Goal: Information Seeking & Learning: Compare options

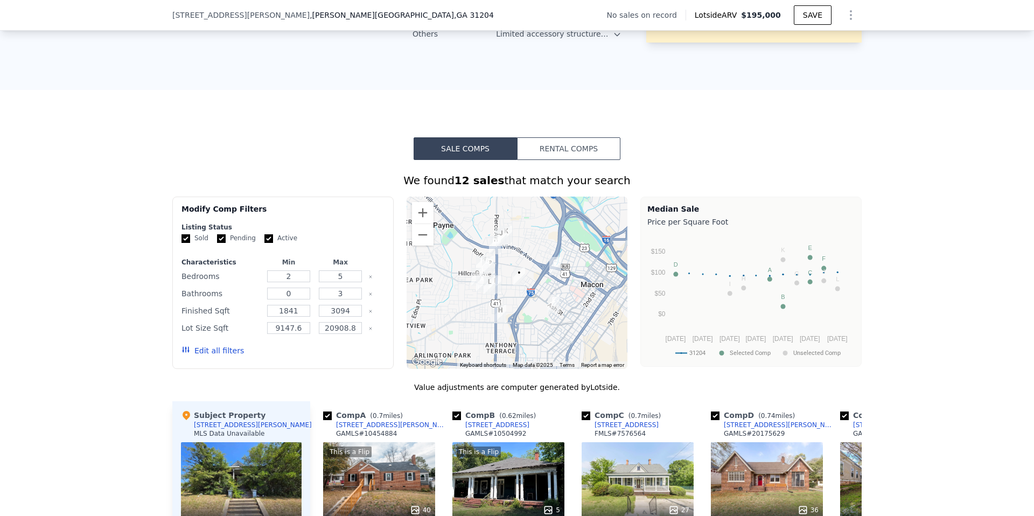
scroll to position [796, 0]
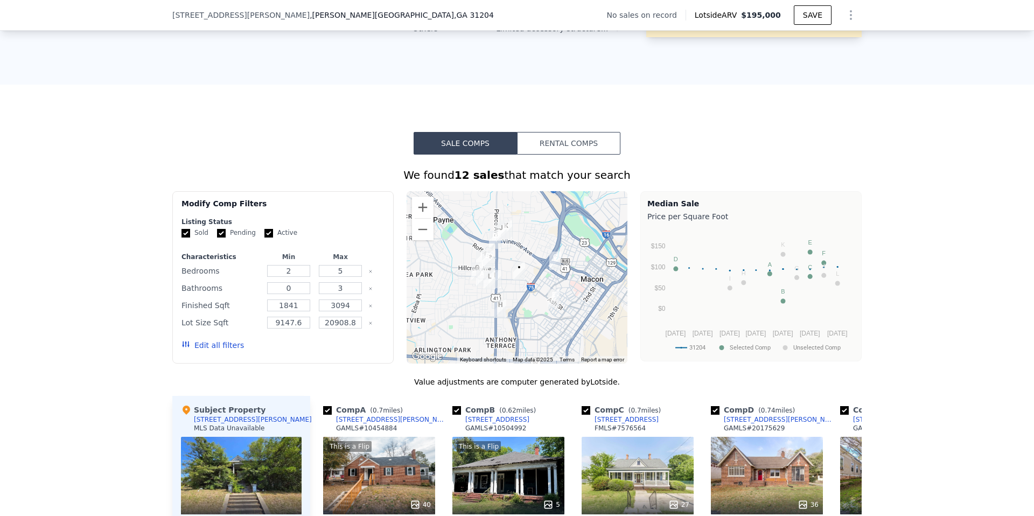
click at [224, 347] on button "Edit all filters" at bounding box center [212, 345] width 62 height 11
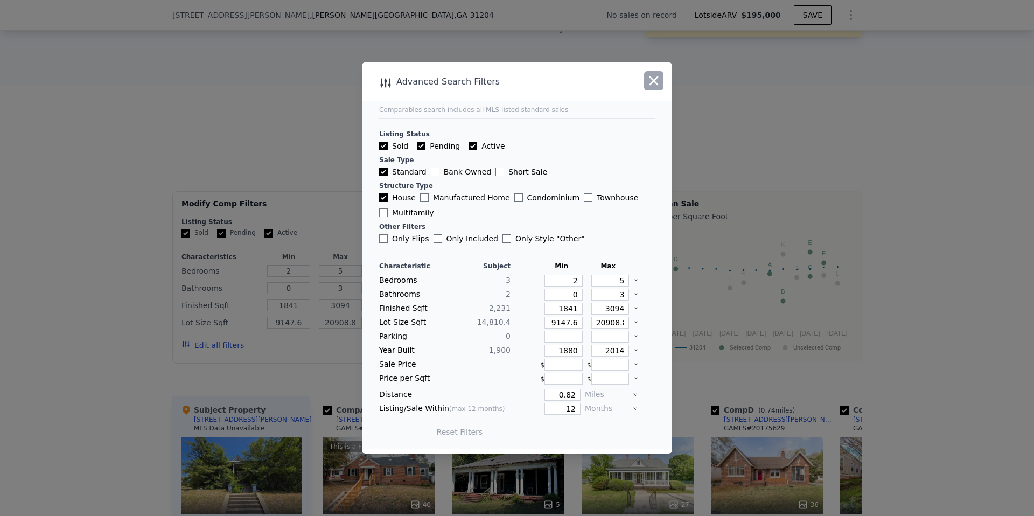
click at [649, 81] on icon "button" at bounding box center [653, 80] width 15 height 15
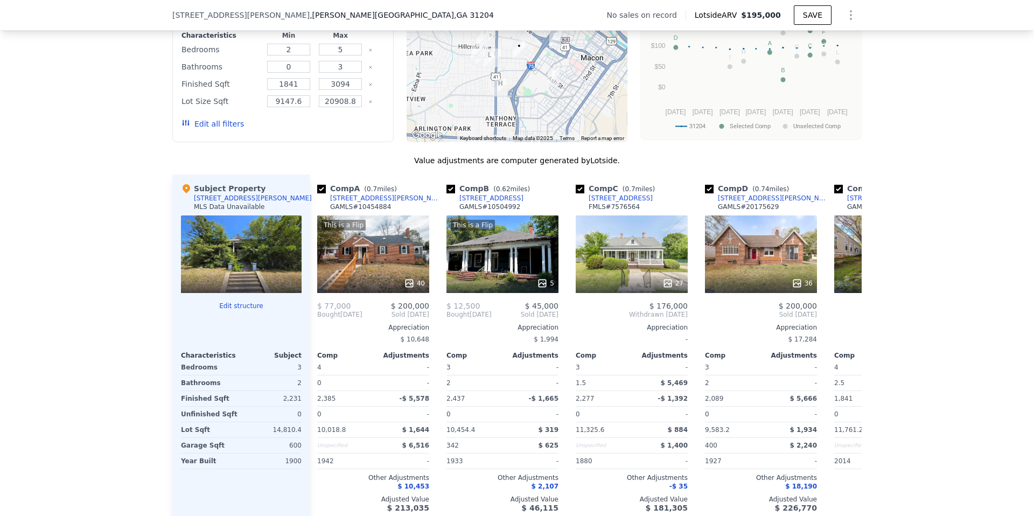
scroll to position [0, 0]
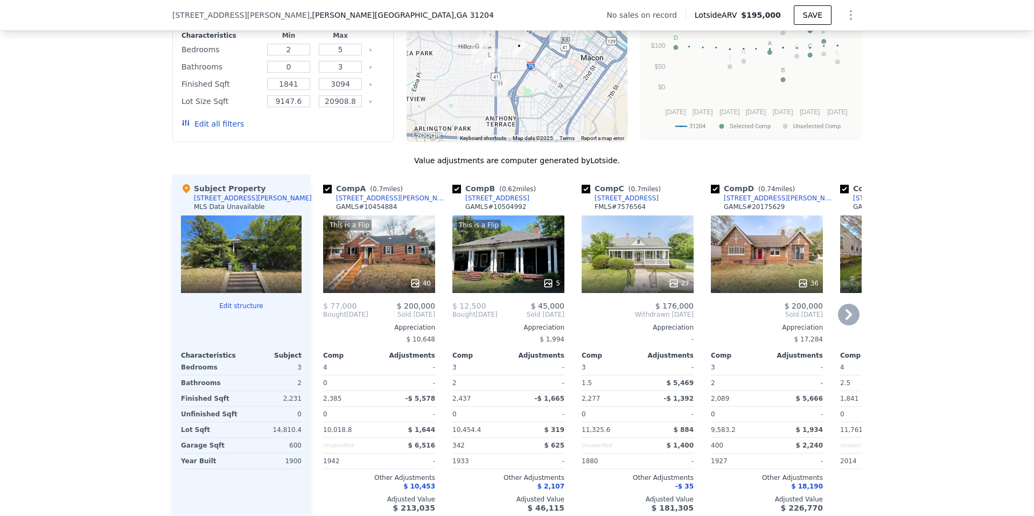
click at [551, 282] on icon at bounding box center [548, 282] width 7 height 7
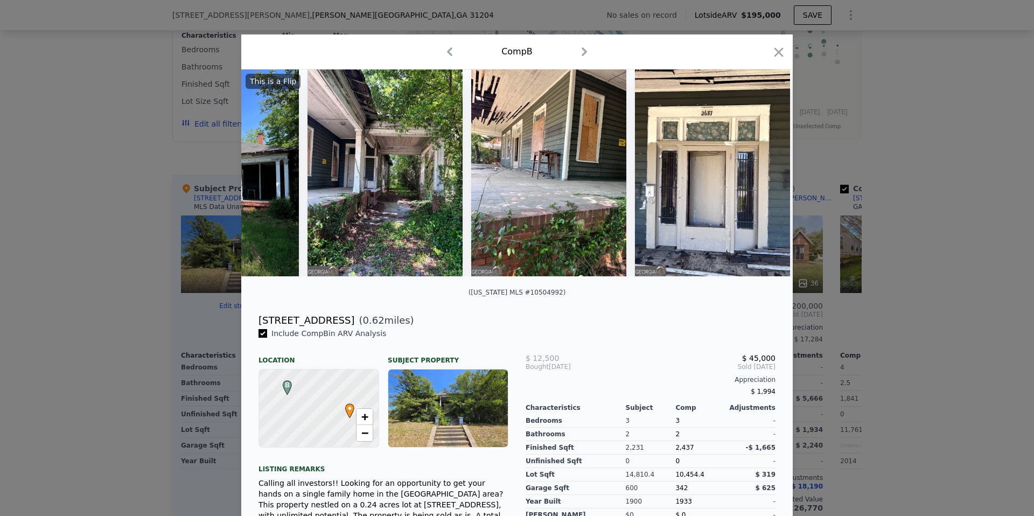
scroll to position [0, 258]
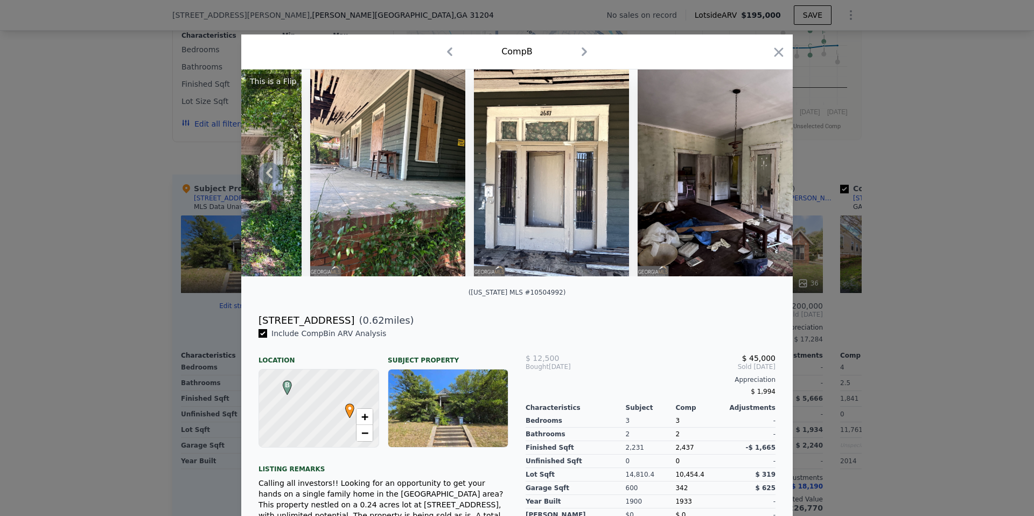
click at [691, 214] on img at bounding box center [715, 172] width 155 height 207
click at [687, 217] on img at bounding box center [715, 172] width 155 height 207
click at [585, 47] on icon "button" at bounding box center [584, 51] width 17 height 17
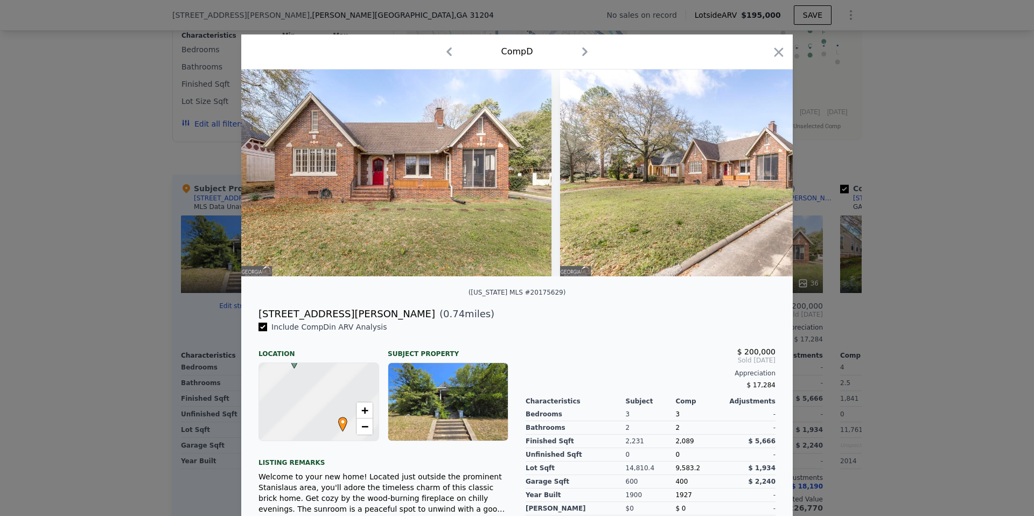
click at [585, 47] on icon "button" at bounding box center [584, 51] width 17 height 17
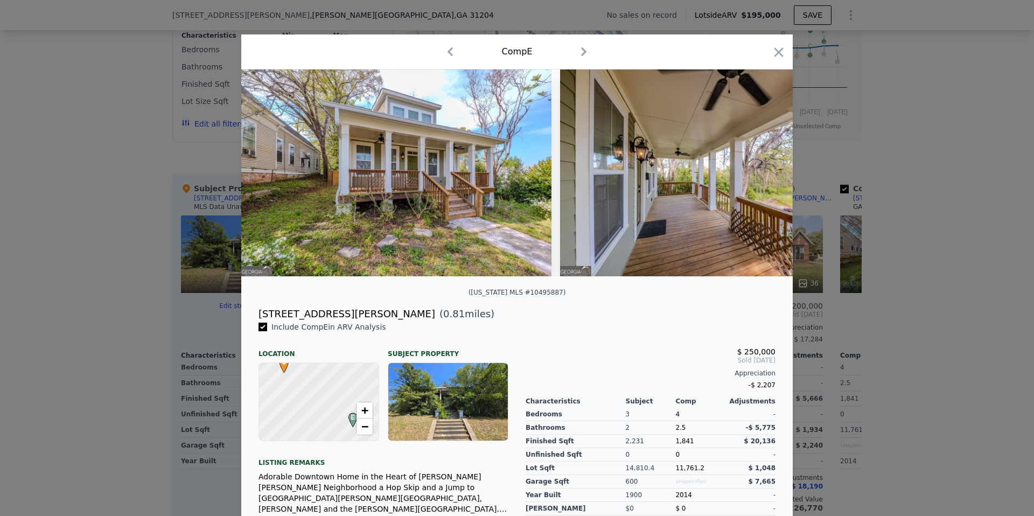
click at [447, 50] on icon "button" at bounding box center [450, 51] width 17 height 17
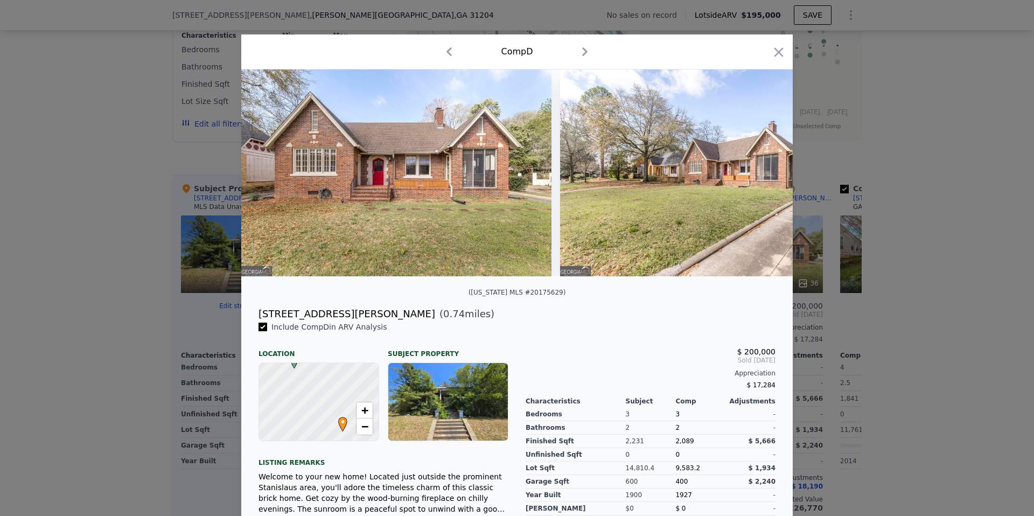
click at [448, 50] on icon "button" at bounding box center [449, 51] width 17 height 17
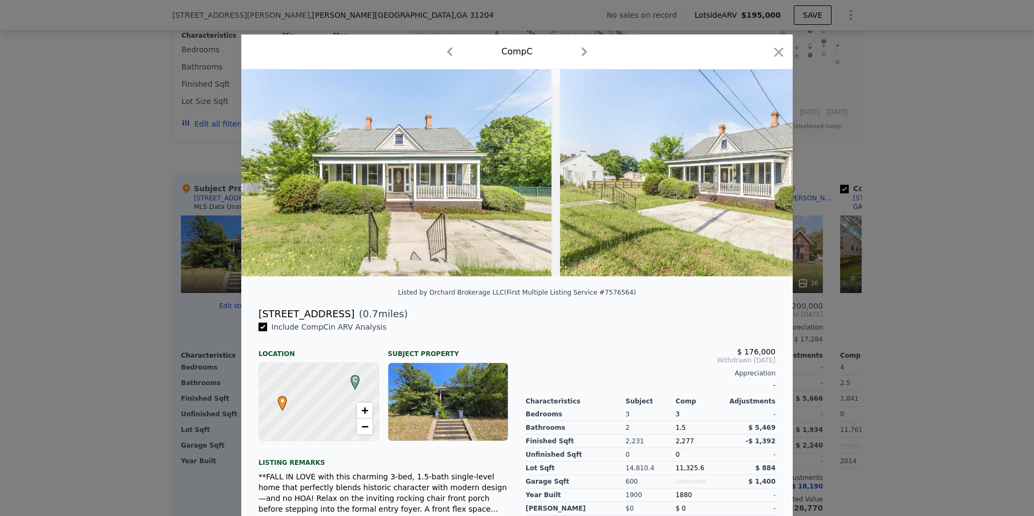
click at [448, 50] on icon "button" at bounding box center [449, 51] width 5 height 9
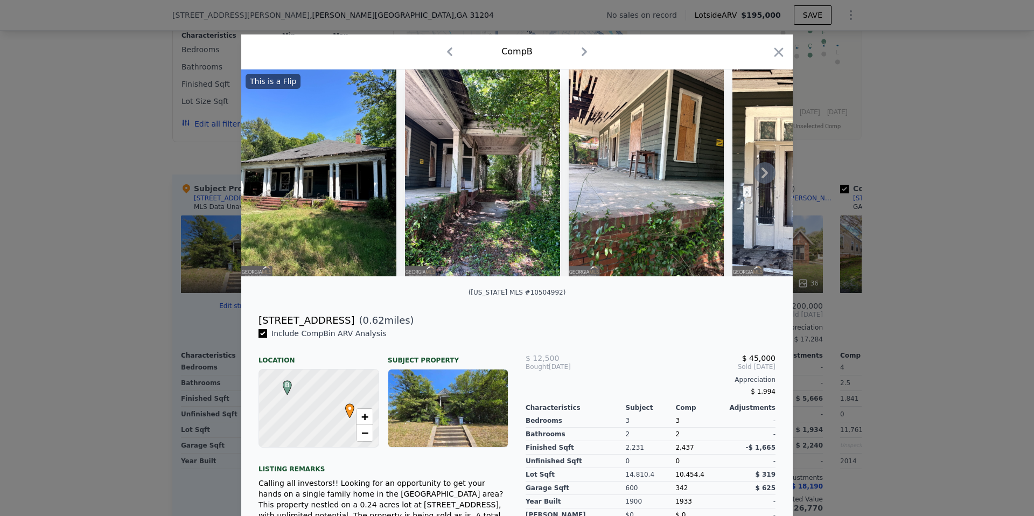
click at [348, 173] on img at bounding box center [318, 172] width 155 height 207
click at [780, 50] on icon "button" at bounding box center [778, 51] width 9 height 9
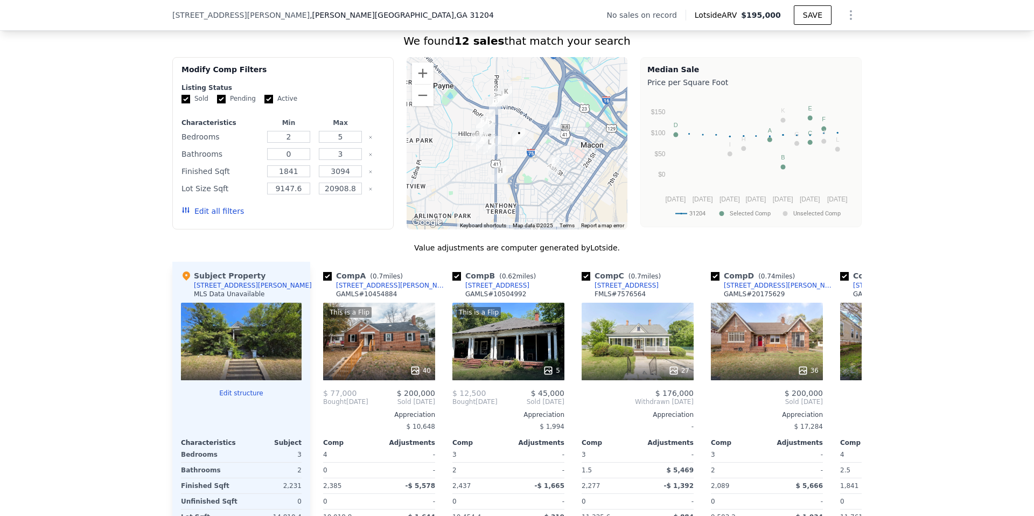
scroll to position [763, 0]
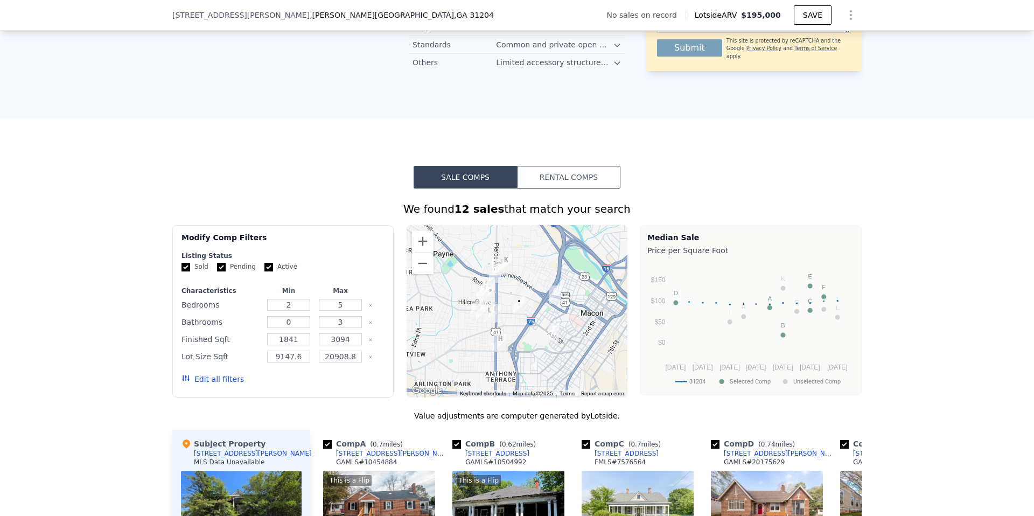
click at [224, 381] on button "Edit all filters" at bounding box center [212, 379] width 62 height 11
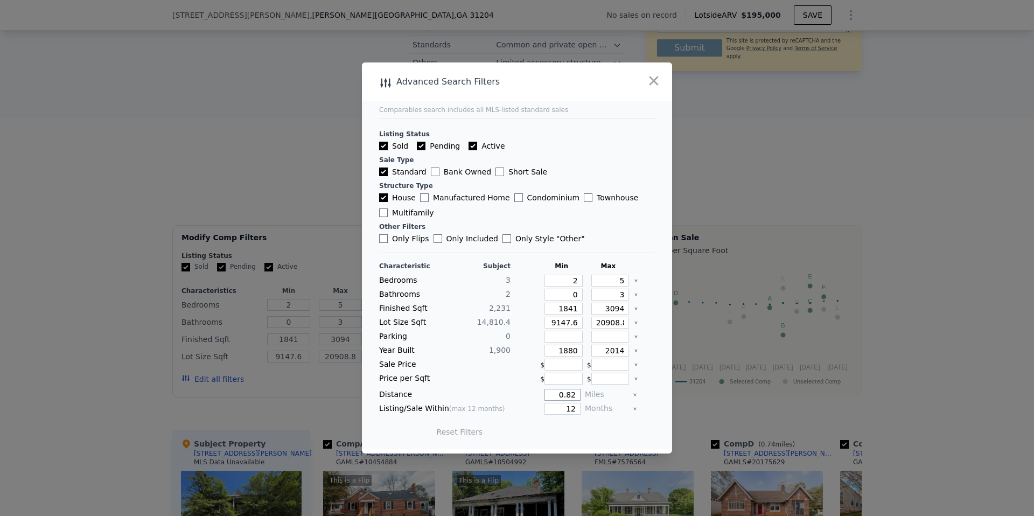
drag, startPoint x: 570, startPoint y: 396, endPoint x: 582, endPoint y: 396, distance: 11.8
click at [582, 396] on div "Distance 0.82 Miles" at bounding box center [517, 395] width 276 height 12
drag, startPoint x: 560, startPoint y: 400, endPoint x: 592, endPoint y: 400, distance: 32.8
click at [592, 400] on div "Distance 0.82 Miles" at bounding box center [517, 395] width 276 height 12
type input "1"
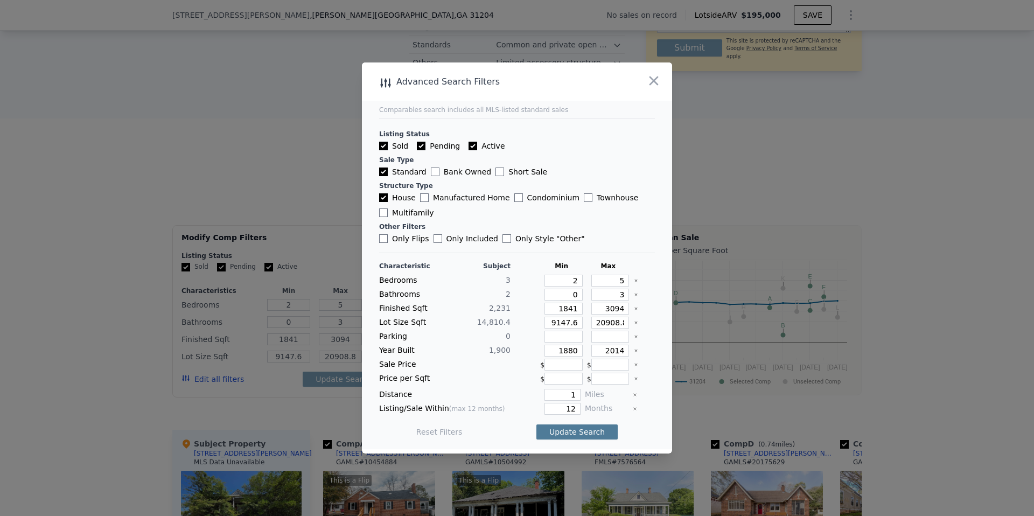
click at [584, 433] on button "Update Search" at bounding box center [576, 431] width 81 height 15
drag, startPoint x: 571, startPoint y: 322, endPoint x: 613, endPoint y: 325, distance: 42.7
click at [613, 325] on div "Lot Size Sqft 14,810.4 9147.6 20908.8" at bounding box center [517, 323] width 276 height 12
type input "9147"
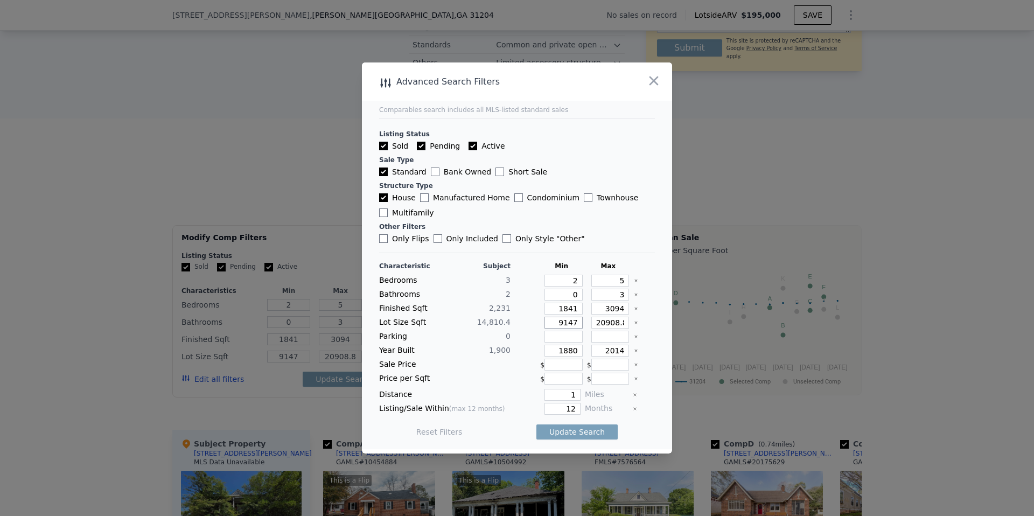
type input "9147"
drag, startPoint x: 622, startPoint y: 323, endPoint x: 668, endPoint y: 333, distance: 46.8
click at [668, 333] on main "Comparables search includes all MLS-listed standard sales Listing Status Sold P…" at bounding box center [517, 255] width 310 height 387
type input "20908"
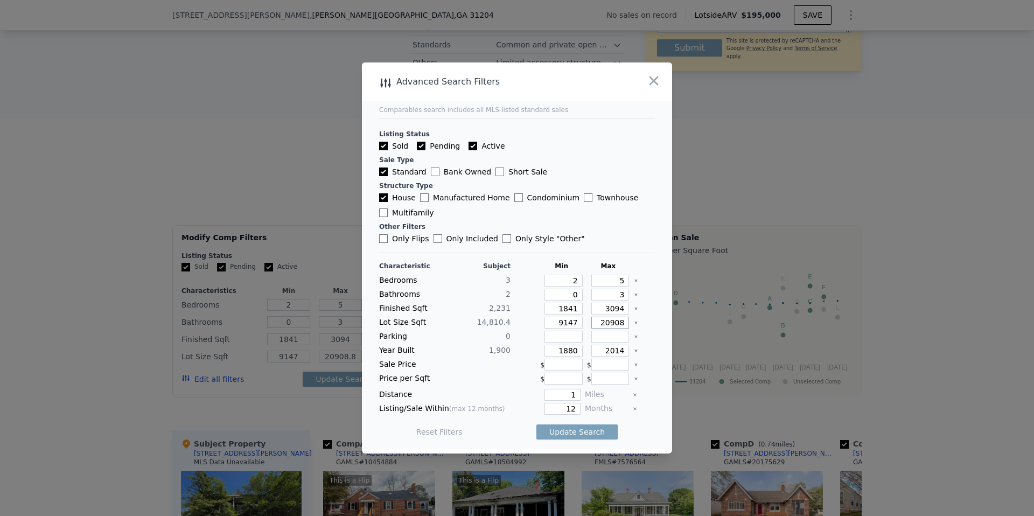
scroll to position [0, 0]
type input "20908"
drag, startPoint x: 565, startPoint y: 430, endPoint x: 655, endPoint y: 427, distance: 89.5
click at [566, 430] on button "Update Search" at bounding box center [576, 431] width 81 height 15
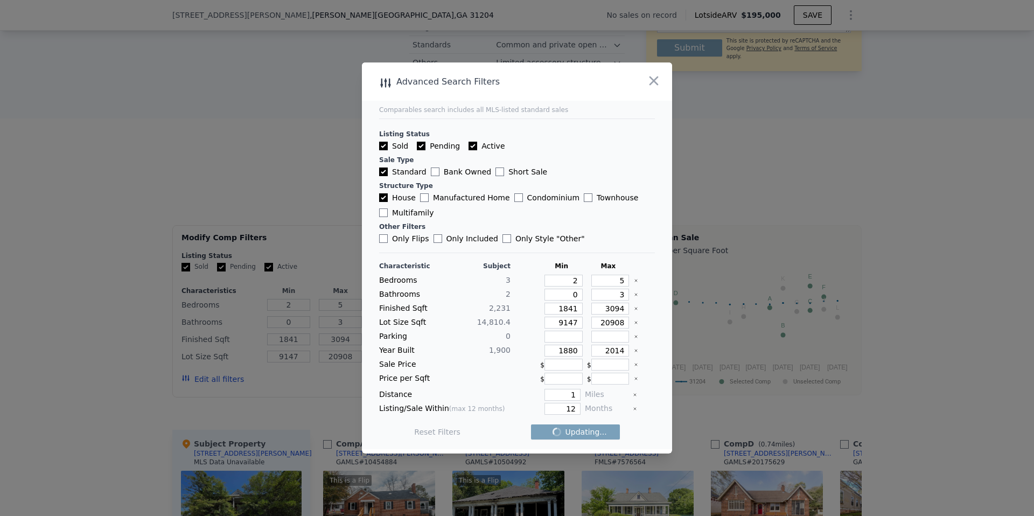
checkbox input "false"
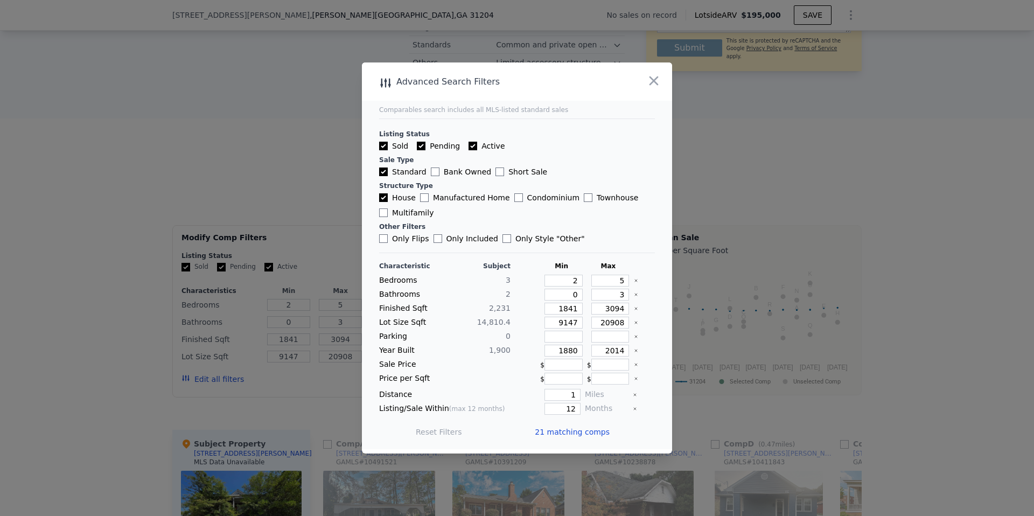
click at [578, 436] on span "21 matching comps" at bounding box center [572, 432] width 75 height 11
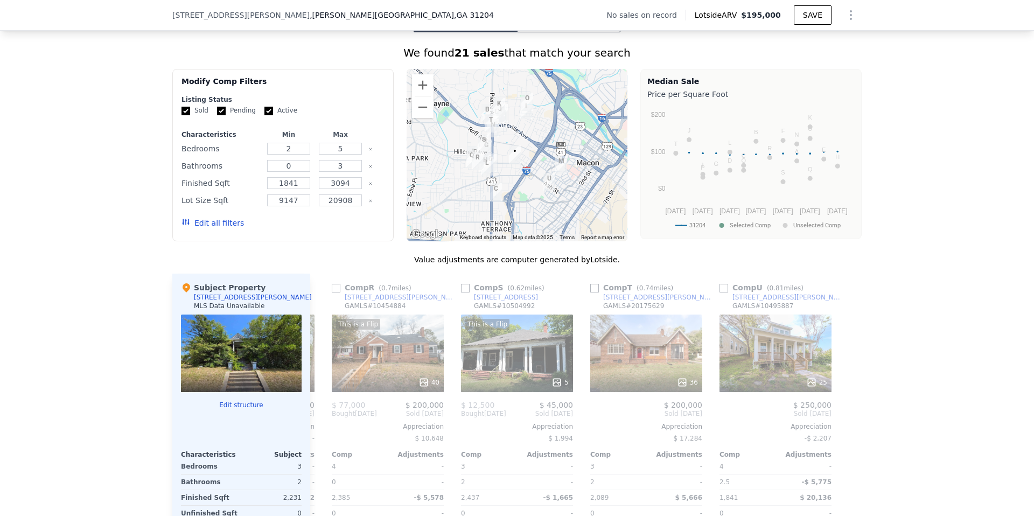
scroll to position [872, 0]
